Goal: Information Seeking & Learning: Learn about a topic

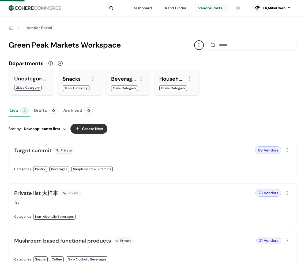
scroll to position [27, 0]
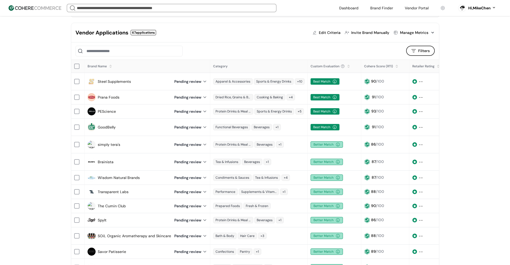
scroll to position [54, 0]
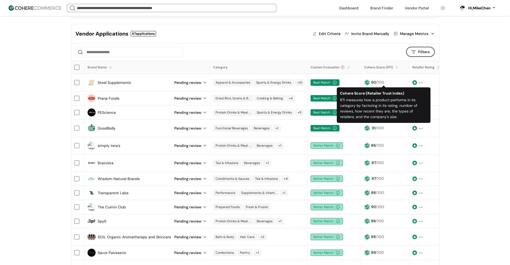
click at [302, 68] on div at bounding box center [396, 69] width 3 height 3
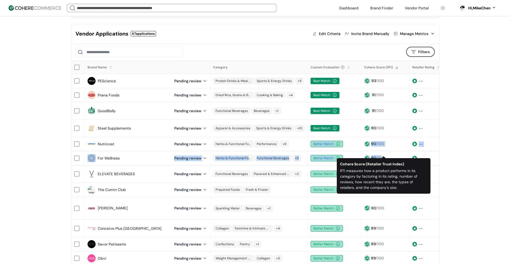
drag, startPoint x: 307, startPoint y: 133, endPoint x: 382, endPoint y: 147, distance: 76.4
click at [302, 122] on tbody "PEScience Pending review Protein Drinks & Meal Replacements Sports & Energy Dri…" at bounding box center [304, 234] width 466 height 321
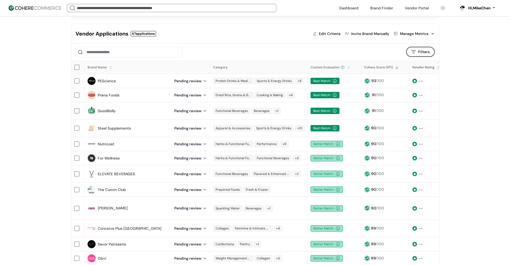
click at [302, 115] on div "Best Match" at bounding box center [334, 111] width 53 height 12
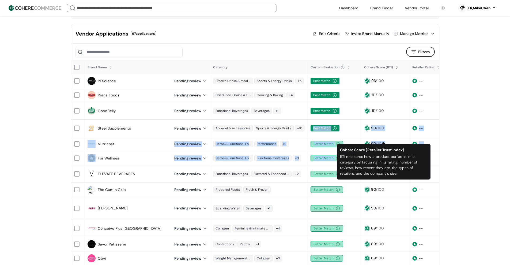
drag, startPoint x: 305, startPoint y: 117, endPoint x: 385, endPoint y: 145, distance: 84.1
click at [302, 122] on tbody "PEScience Pending review Protein Drinks & Meal Replacements Sports & Energy Dri…" at bounding box center [304, 234] width 466 height 321
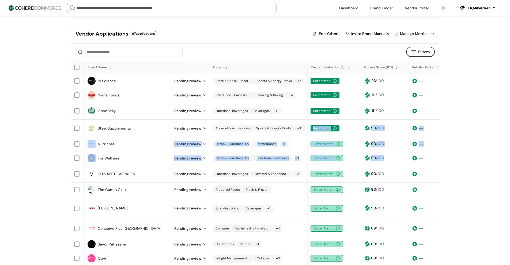
click at [302, 122] on div "90 /100" at bounding box center [385, 144] width 42 height 6
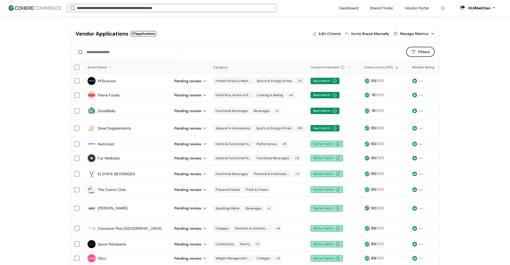
click at [302, 105] on div "Functional Beverages Beverages +1" at bounding box center [258, 111] width 97 height 12
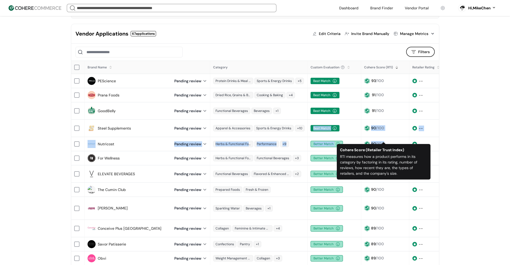
drag, startPoint x: 306, startPoint y: 122, endPoint x: 378, endPoint y: 130, distance: 72.4
click at [302, 122] on tbody "PEScience Pending review Protein Drinks & Meal Replacements Sports & Energy Dri…" at bounding box center [304, 234] width 466 height 321
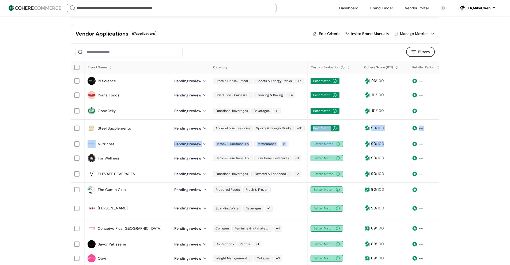
click at [302, 122] on div "Best Match" at bounding box center [334, 129] width 53 height 12
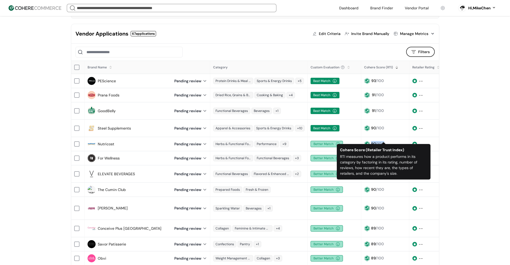
drag, startPoint x: 358, startPoint y: 136, endPoint x: 384, endPoint y: 139, distance: 26.9
click at [302, 122] on tr "Nutricost Pending review Herbs & Functional Foods Performance +9 Better Match 9…" at bounding box center [304, 144] width 466 height 14
click at [302, 122] on div "Better Match" at bounding box center [326, 190] width 32 height 6
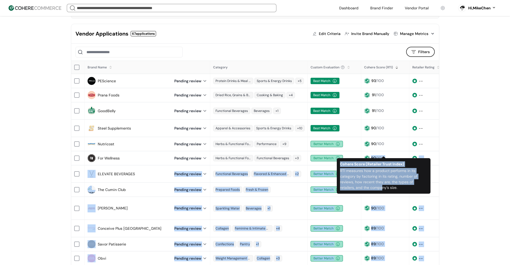
drag, startPoint x: 363, startPoint y: 147, endPoint x: 383, endPoint y: 187, distance: 44.6
click at [302, 122] on tbody "PEScience Pending review Protein Drinks & Meal Replacements Sports & Energy Dri…" at bounding box center [304, 234] width 466 height 321
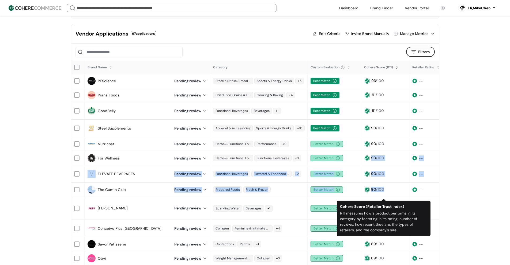
click at [302, 122] on div "90 /100" at bounding box center [385, 189] width 48 height 11
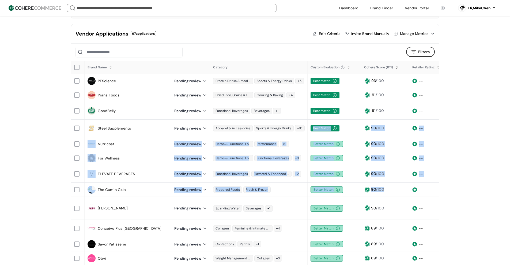
drag, startPoint x: 391, startPoint y: 181, endPoint x: 309, endPoint y: 120, distance: 102.5
click at [302, 120] on tbody "PEScience Pending review Protein Drinks & Meal Replacements Sports & Energy Dri…" at bounding box center [304, 234] width 466 height 321
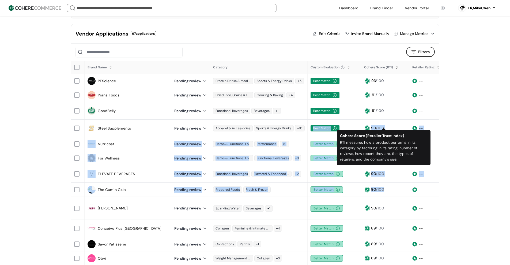
click at [302, 122] on div "90 /100" at bounding box center [385, 128] width 42 height 6
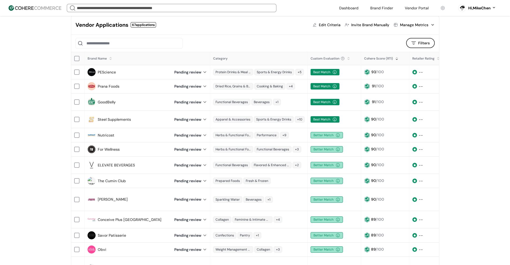
scroll to position [80, 0]
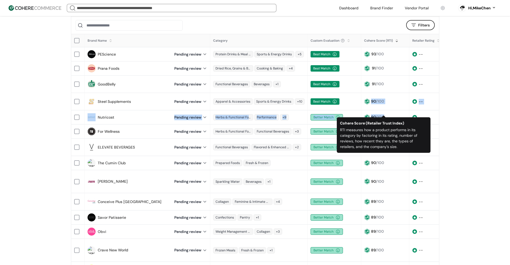
drag, startPoint x: 359, startPoint y: 98, endPoint x: 381, endPoint y: 110, distance: 26.0
click at [302, 110] on tbody "PEScience Pending review Protein Drinks & Meal Replacements Sports & Energy Dri…" at bounding box center [304, 207] width 466 height 321
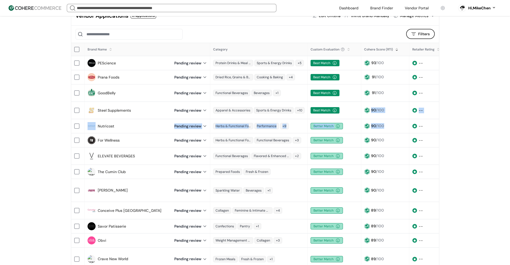
scroll to position [54, 0]
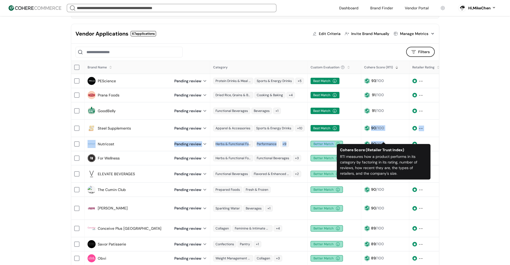
click at [302, 122] on div "Better Match" at bounding box center [334, 144] width 53 height 12
drag, startPoint x: 362, startPoint y: 136, endPoint x: 383, endPoint y: 138, distance: 21.5
click at [302, 122] on div "90 /100" at bounding box center [385, 144] width 48 height 11
click at [302, 122] on div "Better Match" at bounding box center [334, 144] width 53 height 12
drag, startPoint x: 356, startPoint y: 137, endPoint x: 387, endPoint y: 137, distance: 31.6
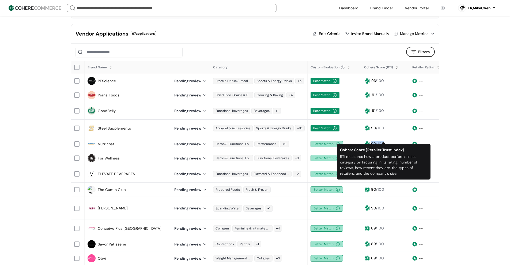
click at [302, 122] on tr "Nutricost Pending review Herbs & Functional Foods Performance +9 Better Match 9…" at bounding box center [304, 144] width 466 height 14
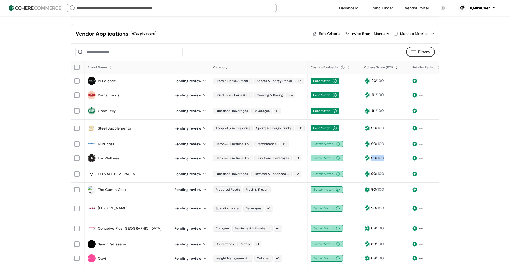
drag, startPoint x: 360, startPoint y: 157, endPoint x: 383, endPoint y: 156, distance: 22.8
click at [302, 122] on div "90 /100" at bounding box center [385, 158] width 48 height 11
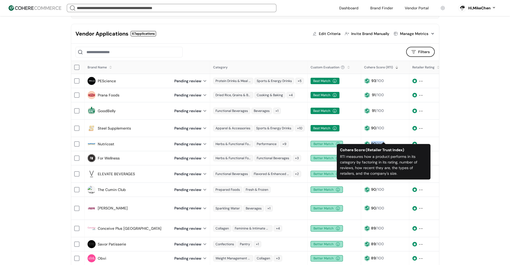
drag, startPoint x: 357, startPoint y: 137, endPoint x: 390, endPoint y: 140, distance: 33.3
click at [302, 122] on tr "Nutricost Pending review Herbs & Functional Foods Performance +9 Better Match 9…" at bounding box center [304, 144] width 466 height 14
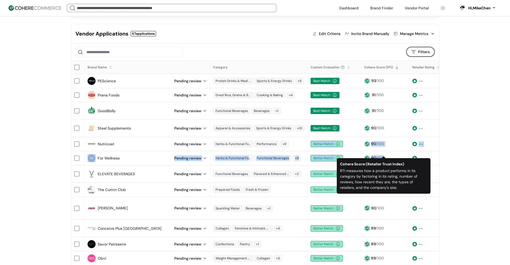
drag, startPoint x: 307, startPoint y: 136, endPoint x: 382, endPoint y: 150, distance: 76.8
click at [302, 122] on tbody "PEScience Pending review Protein Drinks & Meal Replacements Sports & Energy Dri…" at bounding box center [304, 234] width 466 height 321
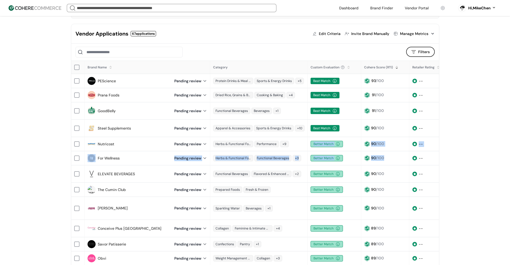
click at [302, 122] on div "90 /100" at bounding box center [385, 158] width 48 height 11
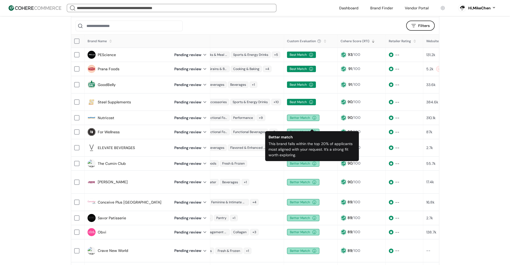
scroll to position [80, 0]
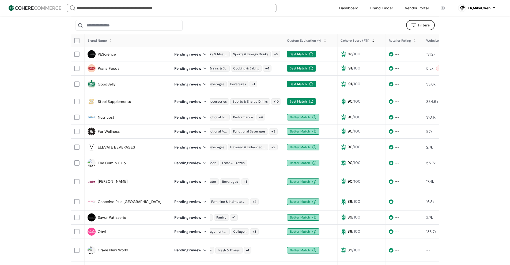
click at [292, 98] on div "Best Match" at bounding box center [301, 101] width 29 height 6
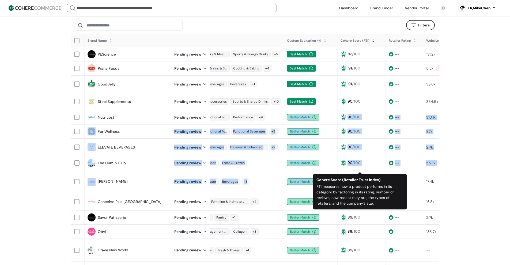
drag, startPoint x: 285, startPoint y: 109, endPoint x: 367, endPoint y: 168, distance: 100.2
click at [302, 122] on tbody "PEScience Pending review Protein Drinks & Meal Replacements Sports & Energy Dri…" at bounding box center [281, 207] width 466 height 321
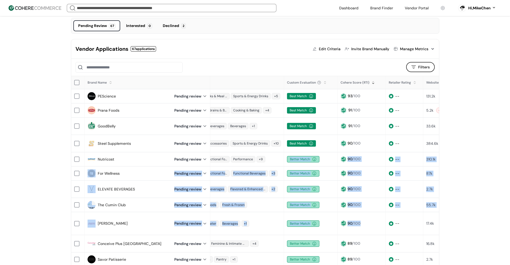
scroll to position [54, 0]
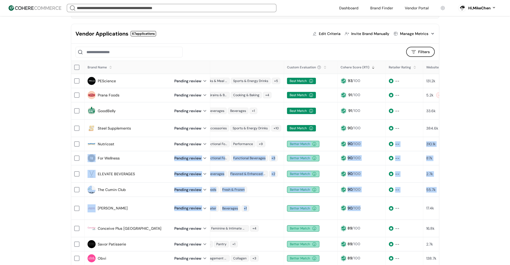
click at [302, 122] on td "Better Match" at bounding box center [311, 158] width 54 height 14
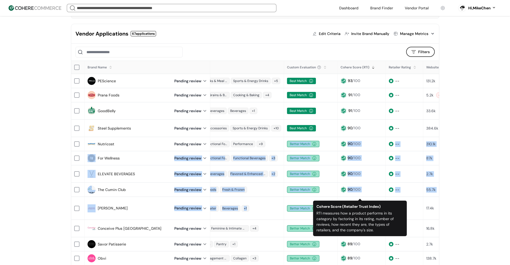
drag, startPoint x: 283, startPoint y: 135, endPoint x: 360, endPoint y: 196, distance: 98.3
click at [302, 122] on tbody "PEScience Pending review Protein Drinks & Meal Replacements Sports & Energy Dri…" at bounding box center [281, 234] width 466 height 321
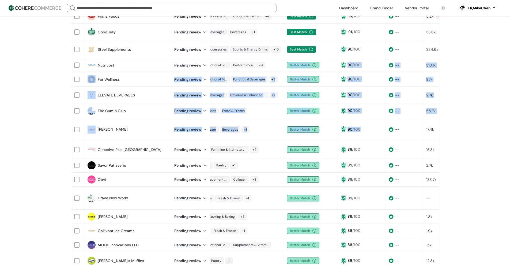
scroll to position [134, 0]
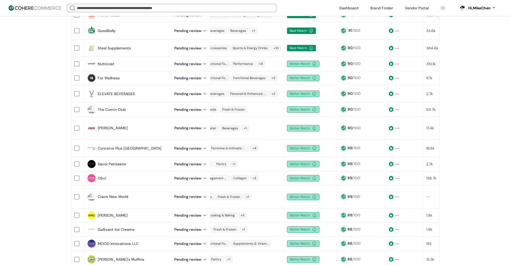
click at [290, 122] on div "Better Match" at bounding box center [303, 148] width 32 height 6
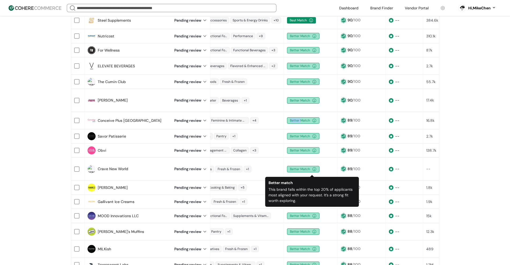
scroll to position [161, 0]
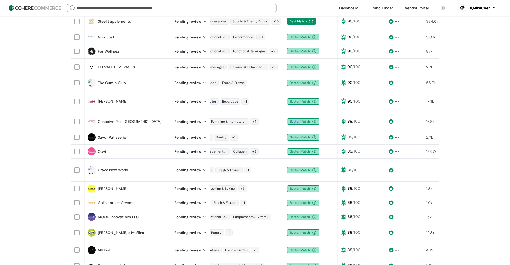
click at [291, 119] on div "Better Match" at bounding box center [303, 122] width 32 height 6
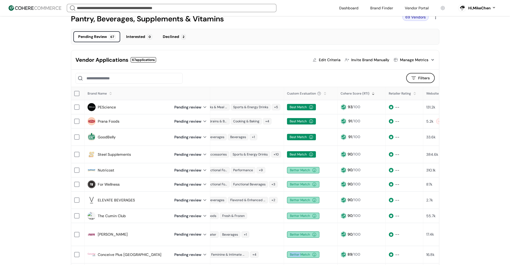
scroll to position [27, 0]
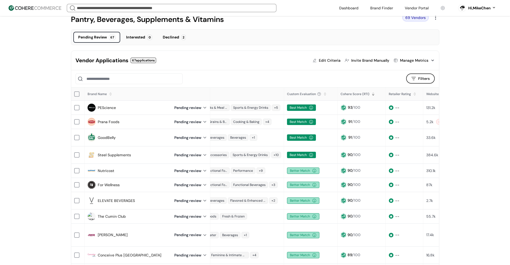
click at [302, 122] on div "90 /100" at bounding box center [361, 171] width 42 height 6
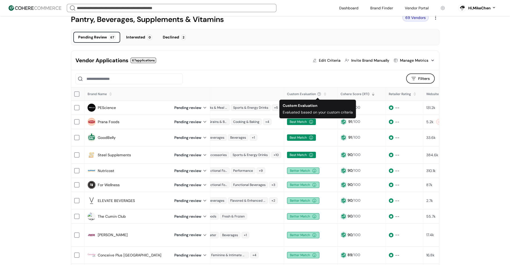
click at [302, 95] on div at bounding box center [319, 94] width 4 height 4
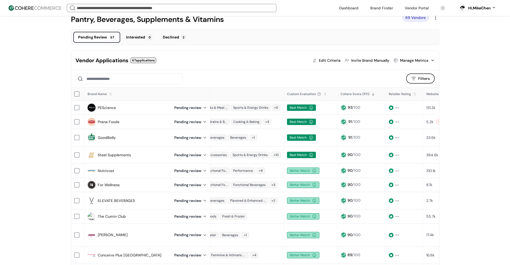
click at [302, 95] on div at bounding box center [324, 95] width 3 height 3
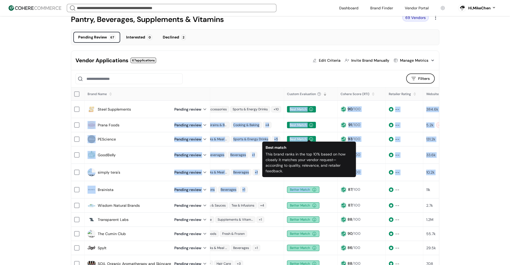
drag, startPoint x: 284, startPoint y: 104, endPoint x: 314, endPoint y: 182, distance: 83.5
click at [302, 122] on tbody "Steel Supplements Pending review Apparel & Accessories Sports & Energy Drinks +…" at bounding box center [281, 255] width 466 height 309
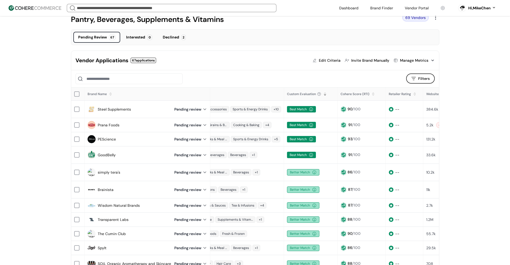
drag, startPoint x: 320, startPoint y: 193, endPoint x: 313, endPoint y: 162, distance: 32.2
click at [302, 122] on div "Better Match" at bounding box center [311, 206] width 48 height 6
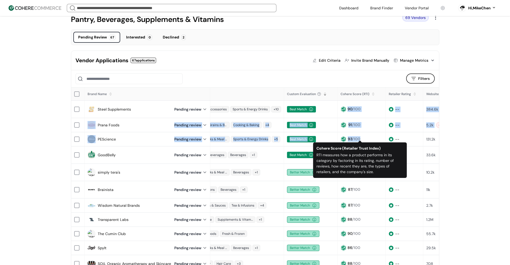
drag, startPoint x: 339, startPoint y: 107, endPoint x: 368, endPoint y: 138, distance: 42.0
click at [302, 122] on tbody "Steel Supplements Pending review Apparel & Accessories Sports & Energy Drinks +…" at bounding box center [281, 255] width 466 height 309
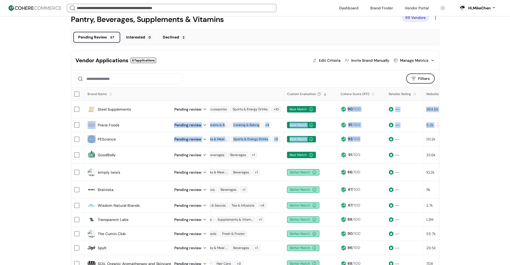
click at [302, 122] on div "91 /100" at bounding box center [361, 125] width 42 height 6
drag, startPoint x: 280, startPoint y: 106, endPoint x: 363, endPoint y: 125, distance: 85.1
click at [302, 122] on tbody "Steel Supplements Pending review Apparel & Accessories Sports & Energy Drinks +…" at bounding box center [281, 255] width 466 height 309
click at [289, 109] on div "Best Match" at bounding box center [301, 109] width 29 height 6
drag, startPoint x: 296, startPoint y: 110, endPoint x: 360, endPoint y: 124, distance: 65.6
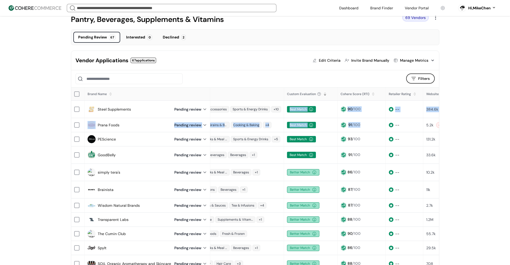
click at [302, 122] on tbody "Steel Supplements Pending review Apparel & Accessories Sports & Energy Drinks +…" at bounding box center [281, 255] width 466 height 309
click at [282, 122] on td "Dried Rice, Grains & Beans Cooking & Baking +4" at bounding box center [234, 125] width 97 height 14
drag, startPoint x: 287, startPoint y: 122, endPoint x: 321, endPoint y: 125, distance: 34.1
click at [302, 122] on div "Best Match" at bounding box center [311, 125] width 48 height 6
click at [287, 122] on div "Best Match" at bounding box center [310, 155] width 53 height 12
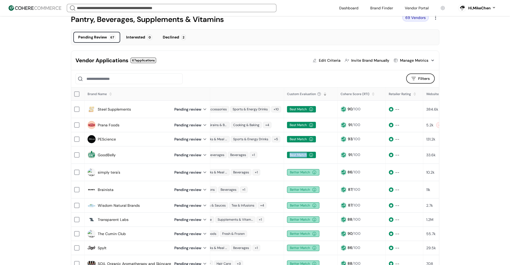
drag, startPoint x: 288, startPoint y: 150, endPoint x: 325, endPoint y: 153, distance: 37.0
click at [302, 122] on div "Best Match" at bounding box center [311, 155] width 48 height 6
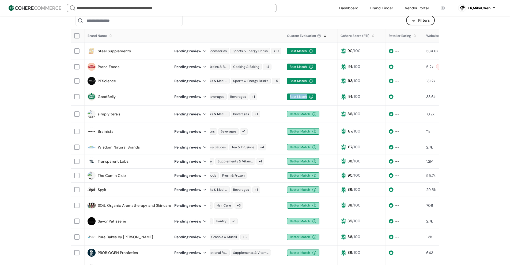
scroll to position [54, 0]
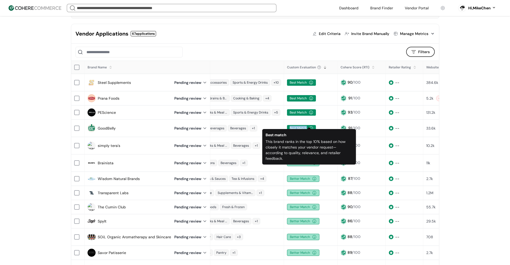
click at [302, 122] on div "Best Match" at bounding box center [310, 129] width 53 height 12
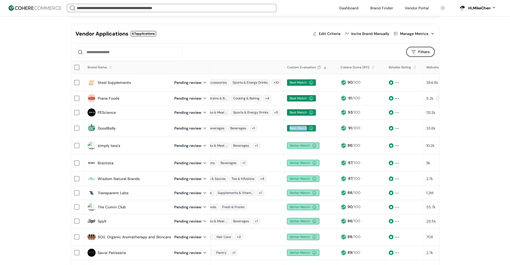
drag, startPoint x: 286, startPoint y: 123, endPoint x: 304, endPoint y: 121, distance: 18.9
click at [302, 122] on div "Best Match" at bounding box center [301, 128] width 29 height 6
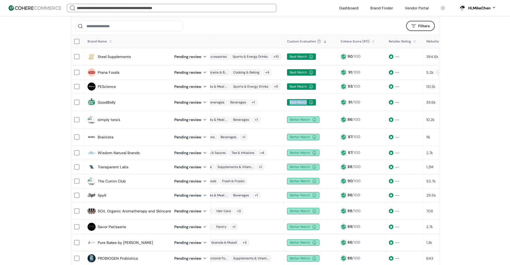
scroll to position [80, 0]
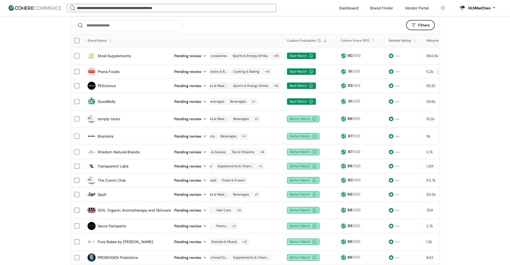
click at [302, 122] on div "Better Match" at bounding box center [310, 152] width 53 height 12
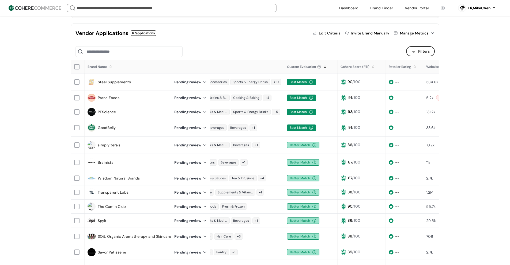
scroll to position [54, 0]
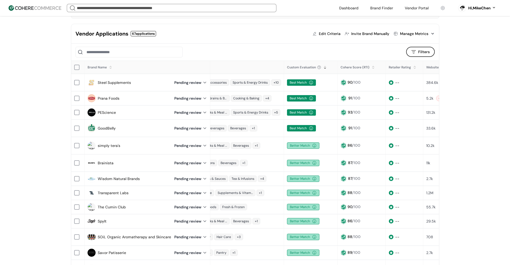
drag, startPoint x: 351, startPoint y: 80, endPoint x: 341, endPoint y: 84, distance: 10.7
click at [302, 80] on span "/100" at bounding box center [356, 82] width 8 height 5
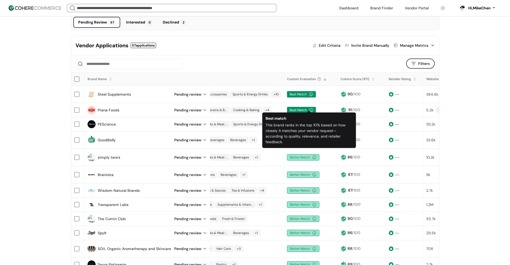
scroll to position [27, 0]
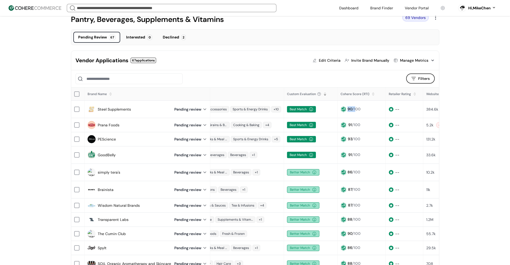
drag, startPoint x: 347, startPoint y: 108, endPoint x: 343, endPoint y: 118, distance: 11.3
click at [302, 108] on div "90 /100" at bounding box center [353, 109] width 13 height 6
drag, startPoint x: 110, startPoint y: 107, endPoint x: 112, endPoint y: 98, distance: 9.1
click at [110, 107] on link "Steel Supplements" at bounding box center [114, 110] width 33 height 6
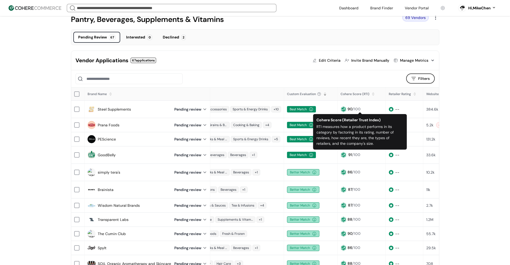
click at [302, 111] on div "90 /100" at bounding box center [362, 109] width 48 height 11
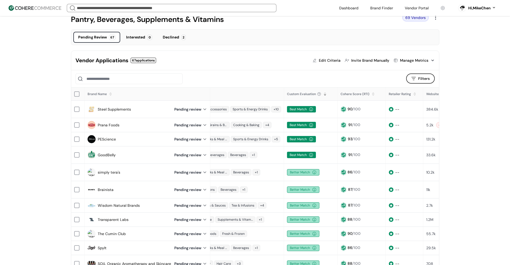
click at [302, 122] on div "Vendor Portal Target summit Pantry, Beverages, Supplements & Vitamins 69 Vendor…" at bounding box center [255, 214] width 510 height 450
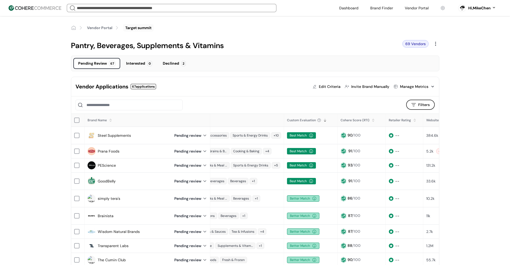
scroll to position [0, 0]
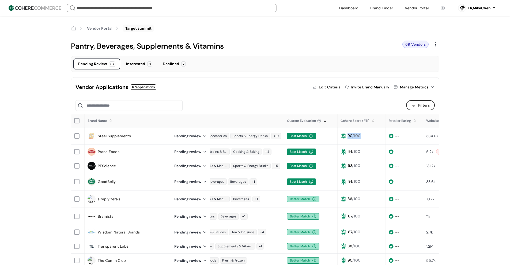
drag, startPoint x: 347, startPoint y: 135, endPoint x: 362, endPoint y: 138, distance: 15.9
click at [302, 122] on div "90 /100" at bounding box center [362, 136] width 48 height 11
drag, startPoint x: 337, startPoint y: 119, endPoint x: 360, endPoint y: 120, distance: 23.0
click at [302, 121] on div "Cohere Score (RTI)" at bounding box center [362, 121] width 48 height 12
drag, startPoint x: 282, startPoint y: 121, endPoint x: 301, endPoint y: 123, distance: 19.1
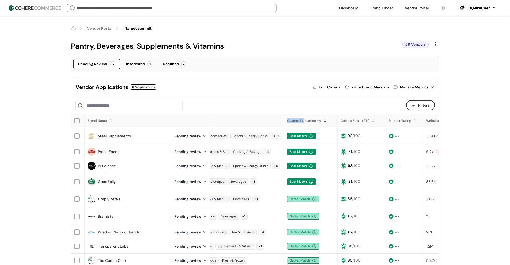
click at [301, 122] on td "Custom Evaluation" at bounding box center [311, 121] width 54 height 13
click at [302, 86] on div "Edit Criteria" at bounding box center [330, 88] width 22 height 6
type input "**"
type input "****"
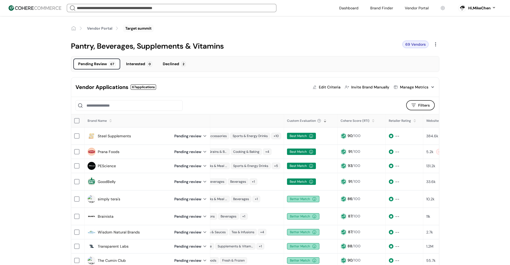
type input "****"
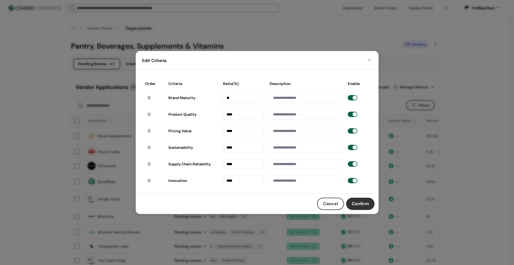
click at [302, 122] on button "Cancel" at bounding box center [330, 204] width 27 height 12
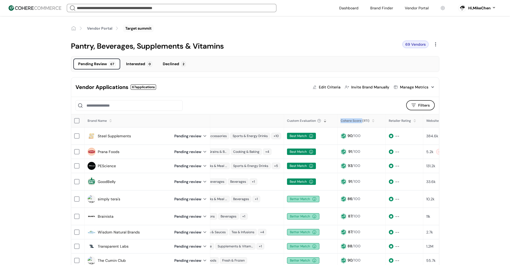
drag, startPoint x: 338, startPoint y: 119, endPoint x: 361, endPoint y: 121, distance: 22.8
click at [302, 121] on div "Cohere Score (RTI)" at bounding box center [362, 121] width 48 height 12
click at [302, 88] on div "Edit Criteria" at bounding box center [330, 88] width 22 height 6
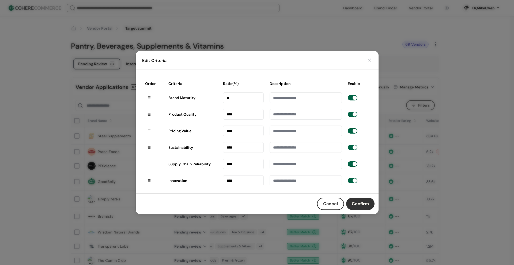
click at [302, 122] on button "Cancel" at bounding box center [330, 204] width 27 height 12
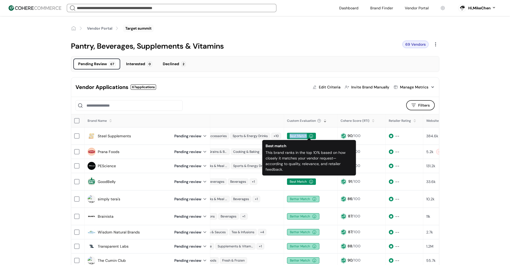
drag, startPoint x: 286, startPoint y: 135, endPoint x: 310, endPoint y: 135, distance: 24.6
click at [302, 122] on div "Best Match" at bounding box center [301, 136] width 29 height 6
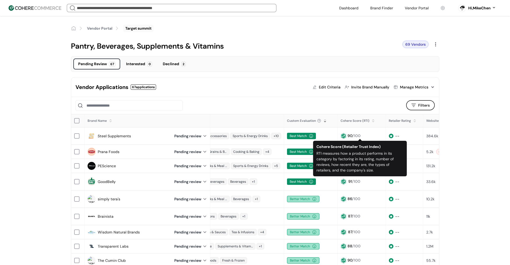
click at [302, 122] on div "90 /100" at bounding box center [361, 136] width 42 height 6
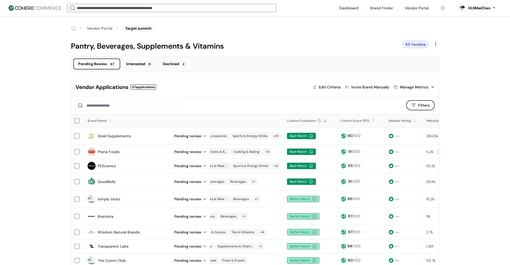
click at [302, 88] on div "Edit Criteria" at bounding box center [330, 88] width 22 height 6
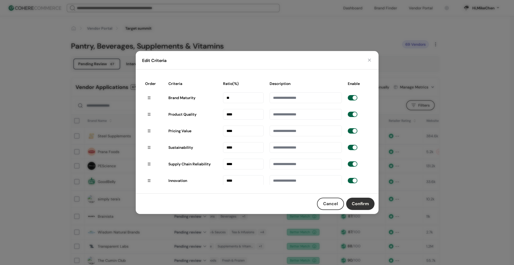
click at [232, 100] on input "**" at bounding box center [243, 98] width 41 height 11
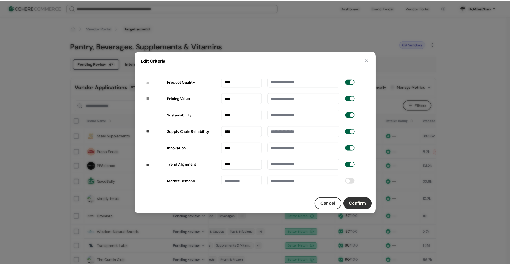
scroll to position [37, 0]
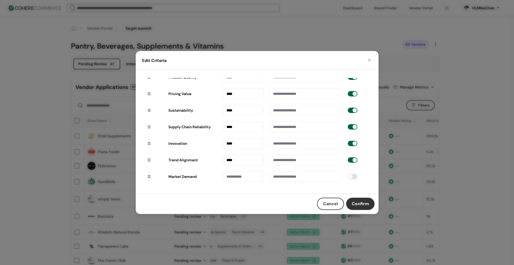
click at [302, 122] on button "Cancel" at bounding box center [330, 204] width 27 height 12
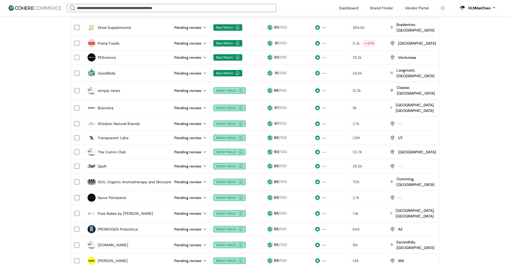
scroll to position [54, 0]
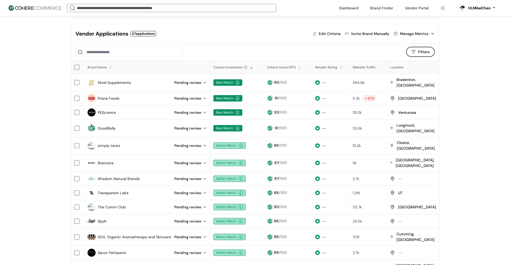
click at [302, 36] on div "Manage Metrics" at bounding box center [414, 34] width 28 height 6
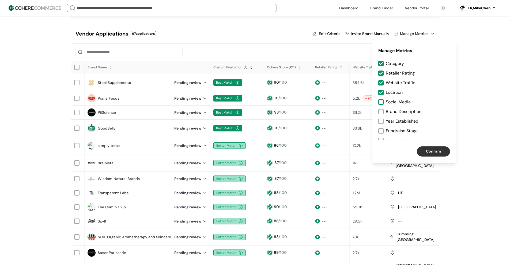
click at [302, 103] on div at bounding box center [380, 102] width 5 height 5
click at [302, 110] on div at bounding box center [380, 111] width 5 height 5
click at [302, 122] on div at bounding box center [380, 121] width 5 height 5
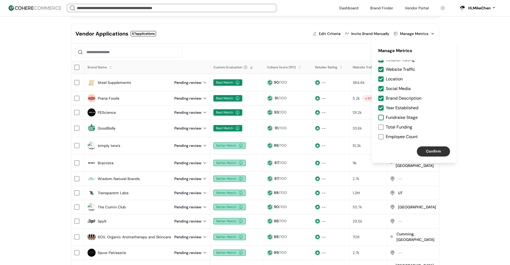
drag, startPoint x: 380, startPoint y: 117, endPoint x: 380, endPoint y: 125, distance: 7.8
click at [302, 118] on div at bounding box center [380, 117] width 5 height 5
click at [302, 122] on div at bounding box center [380, 127] width 5 height 5
click at [302, 122] on div "Category Retailer Rating Website Traffic Location Social Media Brand Descriptio…" at bounding box center [414, 100] width 85 height 80
click at [302, 122] on button "Confirm" at bounding box center [433, 152] width 33 height 10
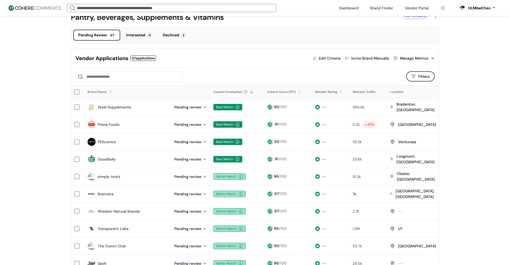
scroll to position [27, 0]
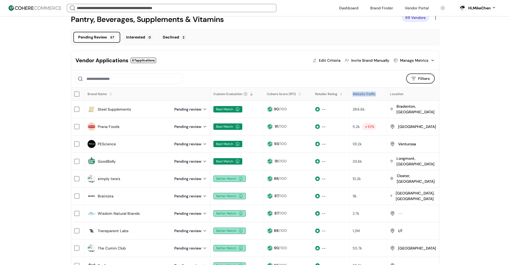
drag, startPoint x: 349, startPoint y: 94, endPoint x: 375, endPoint y: 96, distance: 26.3
click at [302, 94] on div "Website Traffic" at bounding box center [368, 94] width 37 height 10
click at [302, 106] on div "384.6k" at bounding box center [368, 109] width 37 height 11
drag, startPoint x: 351, startPoint y: 93, endPoint x: 384, endPoint y: 93, distance: 32.9
click at [302, 93] on div "Website Traffic" at bounding box center [368, 94] width 37 height 10
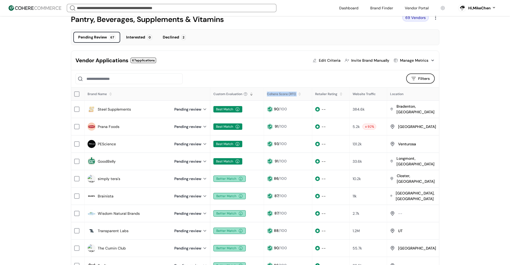
drag, startPoint x: 266, startPoint y: 93, endPoint x: 355, endPoint y: 97, distance: 88.9
click at [299, 96] on div "Cohere Score (RTI)" at bounding box center [284, 94] width 34 height 7
drag, startPoint x: 349, startPoint y: 94, endPoint x: 376, endPoint y: 92, distance: 27.6
click at [302, 92] on div "Website Traffic" at bounding box center [368, 94] width 37 height 10
click at [302, 84] on div at bounding box center [236, 79] width 323 height 11
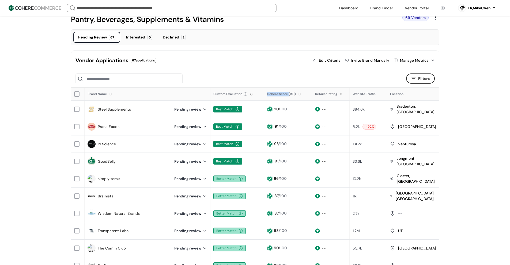
drag, startPoint x: 264, startPoint y: 94, endPoint x: 287, endPoint y: 94, distance: 23.6
click at [287, 94] on div "Cohere Score (RTI)" at bounding box center [288, 94] width 48 height 12
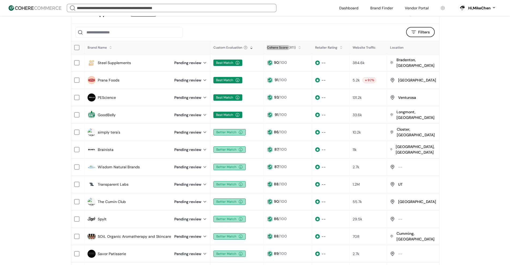
scroll to position [80, 0]
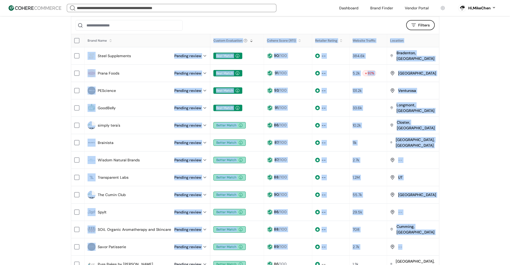
drag, startPoint x: 164, startPoint y: 66, endPoint x: 429, endPoint y: 236, distance: 315.5
click at [302, 122] on table "Brand Name Category Custom Evaluation Cohere Score (RTI) Retailer Rating Websit…" at bounding box center [335, 220] width 723 height 372
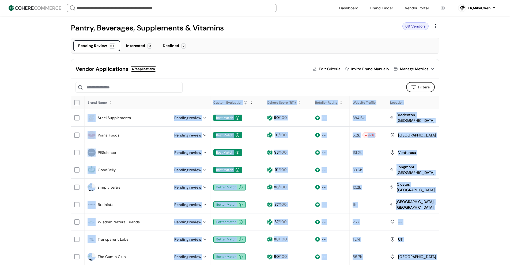
scroll to position [0, 0]
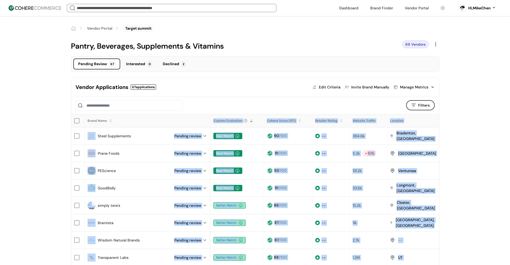
click at [179, 115] on div "Brand Name" at bounding box center [147, 121] width 125 height 12
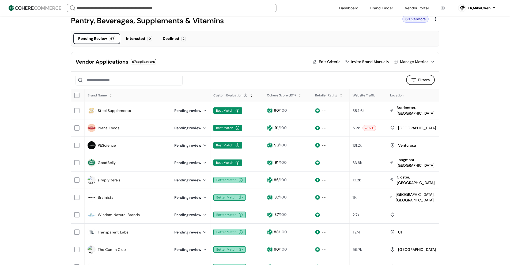
scroll to position [27, 0]
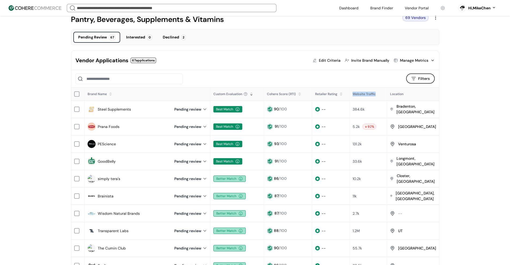
drag, startPoint x: 351, startPoint y: 96, endPoint x: 380, endPoint y: 95, distance: 28.6
click at [302, 95] on div "Website Traffic" at bounding box center [368, 94] width 37 height 10
drag, startPoint x: 351, startPoint y: 108, endPoint x: 370, endPoint y: 108, distance: 19.0
click at [302, 108] on div "384.6k" at bounding box center [368, 110] width 32 height 6
drag, startPoint x: 352, startPoint y: 94, endPoint x: 377, endPoint y: 110, distance: 30.3
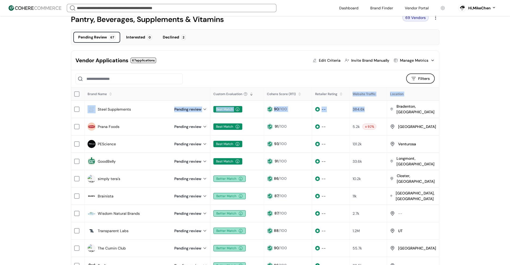
click at [302, 109] on div "384.6k" at bounding box center [368, 110] width 32 height 6
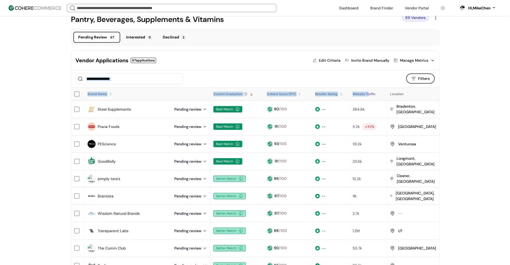
drag, startPoint x: 353, startPoint y: 84, endPoint x: 363, endPoint y: 88, distance: 10.3
click at [302, 90] on div "Vendor Applications 67 applications Edit Criteria Invite Brand Manually Manage …" at bounding box center [255, 266] width 368 height 430
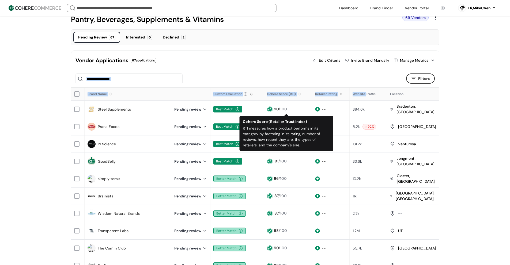
click at [264, 93] on div "Cohere Score (RTI)" at bounding box center [288, 94] width 48 height 12
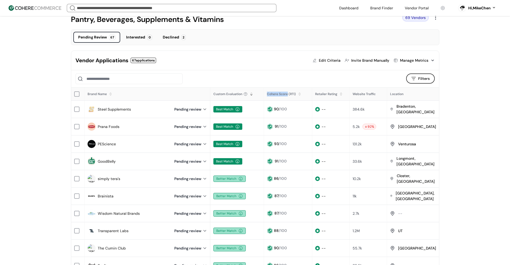
drag, startPoint x: 262, startPoint y: 93, endPoint x: 286, endPoint y: 95, distance: 23.6
click at [286, 95] on tr "Brand Name Category Custom Evaluation Cohere Score (RTI) Retailer Rating Websit…" at bounding box center [335, 94] width 723 height 13
click at [273, 95] on div "Cohere Score (RTI)" at bounding box center [281, 94] width 29 height 5
click at [268, 96] on div "Cohere Score (RTI)" at bounding box center [288, 94] width 48 height 12
drag, startPoint x: 350, startPoint y: 94, endPoint x: 364, endPoint y: 92, distance: 14.3
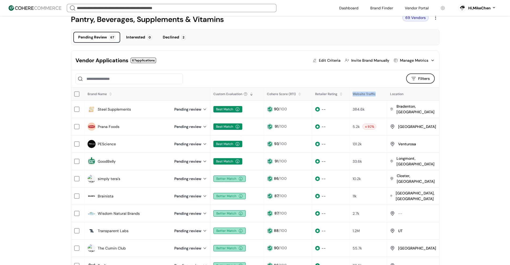
click at [302, 92] on div "Website Traffic" at bounding box center [368, 94] width 37 height 10
click at [302, 104] on div "384.6k" at bounding box center [368, 109] width 37 height 11
drag, startPoint x: 351, startPoint y: 106, endPoint x: 372, endPoint y: 109, distance: 20.9
click at [302, 109] on div "384.6k" at bounding box center [368, 109] width 37 height 11
drag, startPoint x: 264, startPoint y: 95, endPoint x: 287, endPoint y: 95, distance: 22.2
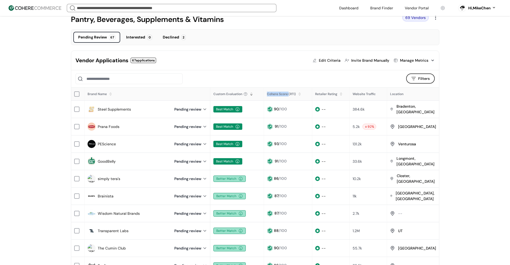
click at [287, 95] on div "Cohere Score (RTI)" at bounding box center [288, 94] width 48 height 12
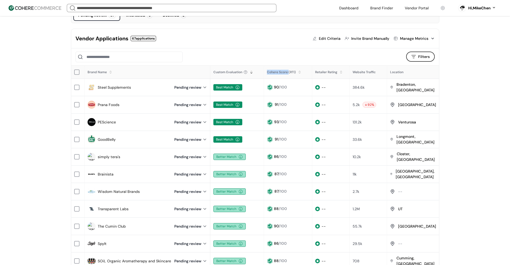
scroll to position [54, 0]
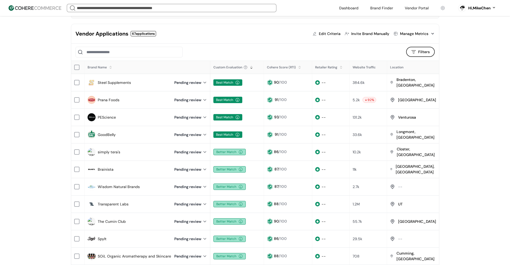
click at [260, 65] on div "Custom Evaluation" at bounding box center [237, 67] width 53 height 12
drag, startPoint x: 263, startPoint y: 67, endPoint x: 287, endPoint y: 69, distance: 23.9
click at [287, 69] on div "Cohere Score (RTI)" at bounding box center [288, 67] width 48 height 12
click at [185, 56] on div at bounding box center [236, 52] width 323 height 11
click at [302, 122] on div "Vendor Portal Target summit Pantry, Beverages, Supplements & Vitamins 69 Vendor…" at bounding box center [255, 213] width 510 height 500
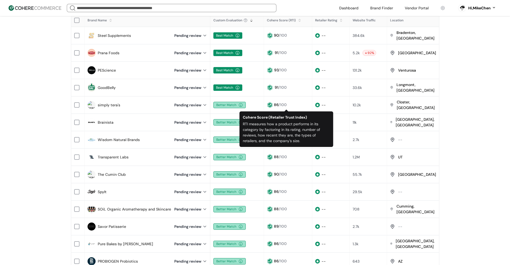
scroll to position [107, 0]
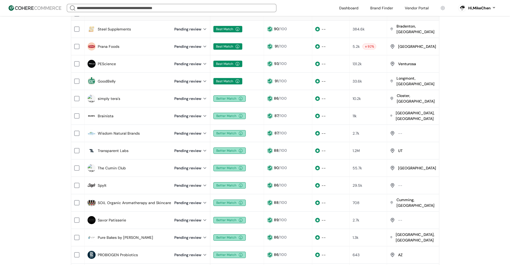
click at [302, 122] on div "Vendor Portal Target summit Pantry, Beverages, Supplements & Vitamins 69 Vendor…" at bounding box center [255, 159] width 510 height 500
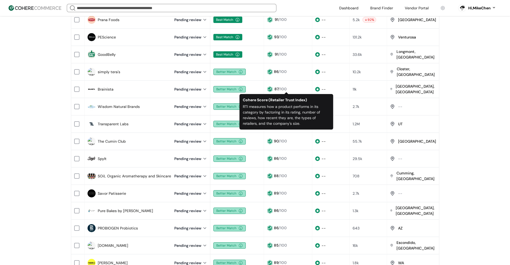
scroll to position [54, 0]
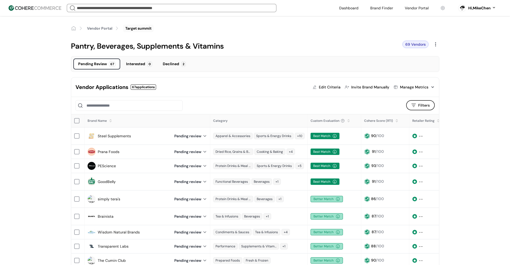
click at [419, 8] on link at bounding box center [416, 8] width 30 height 8
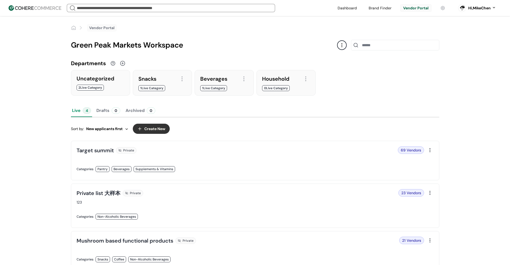
click at [244, 223] on link at bounding box center [164, 223] width 175 height 0
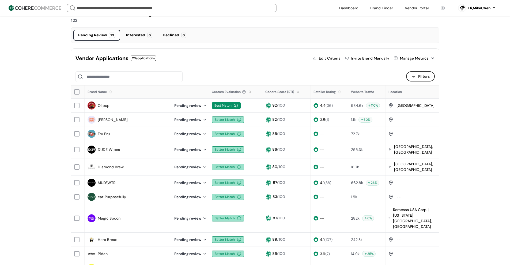
scroll to position [27, 0]
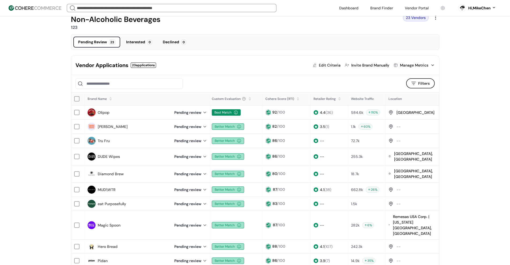
click at [101, 142] on link "Tru Fru" at bounding box center [104, 141] width 12 height 6
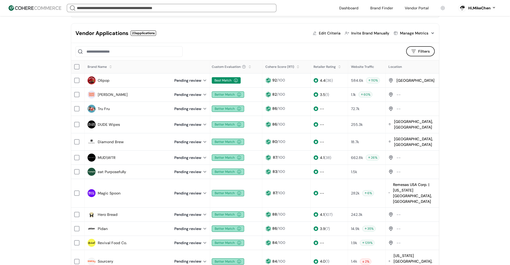
scroll to position [54, 0]
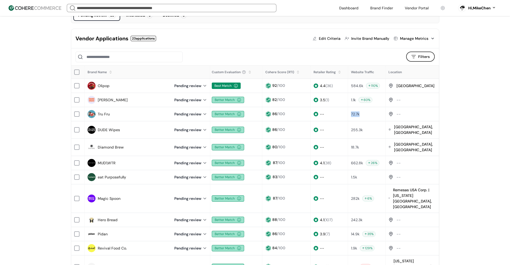
drag, startPoint x: 350, startPoint y: 115, endPoint x: 360, endPoint y: 114, distance: 10.8
click at [360, 114] on div "72.7k" at bounding box center [366, 114] width 37 height 11
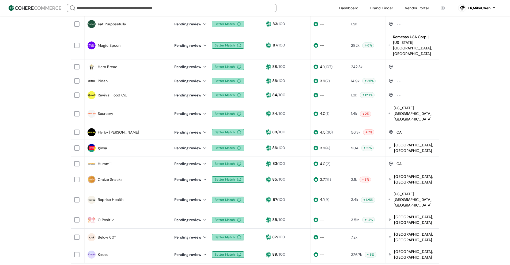
scroll to position [187, 0]
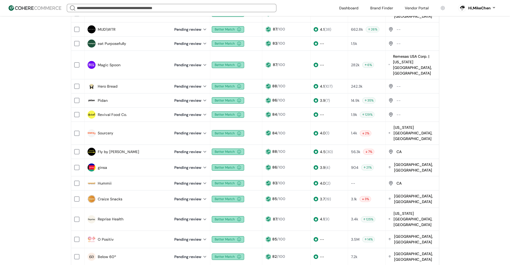
drag, startPoint x: 102, startPoint y: 154, endPoint x: 106, endPoint y: 150, distance: 5.7
click at [102, 181] on link "Hummii" at bounding box center [105, 184] width 14 height 6
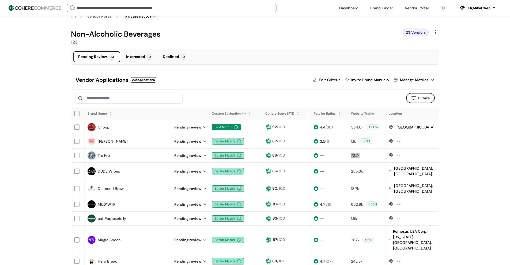
scroll to position [54, 0]
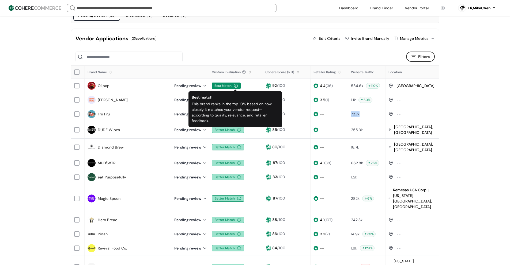
click at [196, 85] on div "Pending review" at bounding box center [190, 86] width 33 height 6
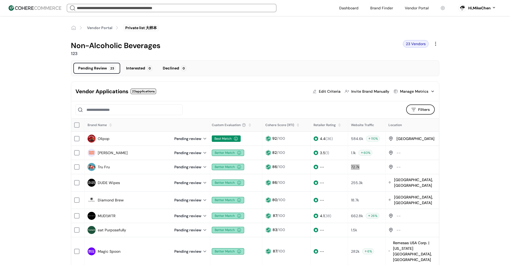
scroll to position [0, 0]
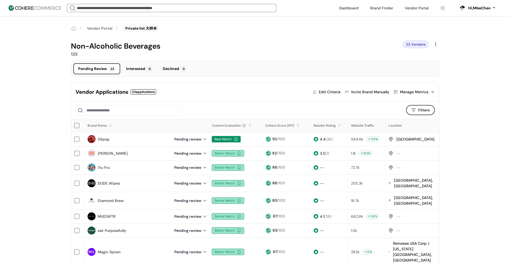
click at [200, 142] on div "Pending review" at bounding box center [190, 139] width 33 height 8
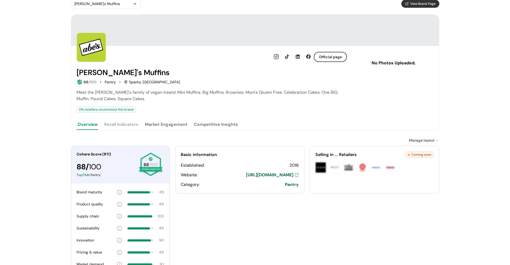
scroll to position [54, 0]
